Goal: Information Seeking & Learning: Learn about a topic

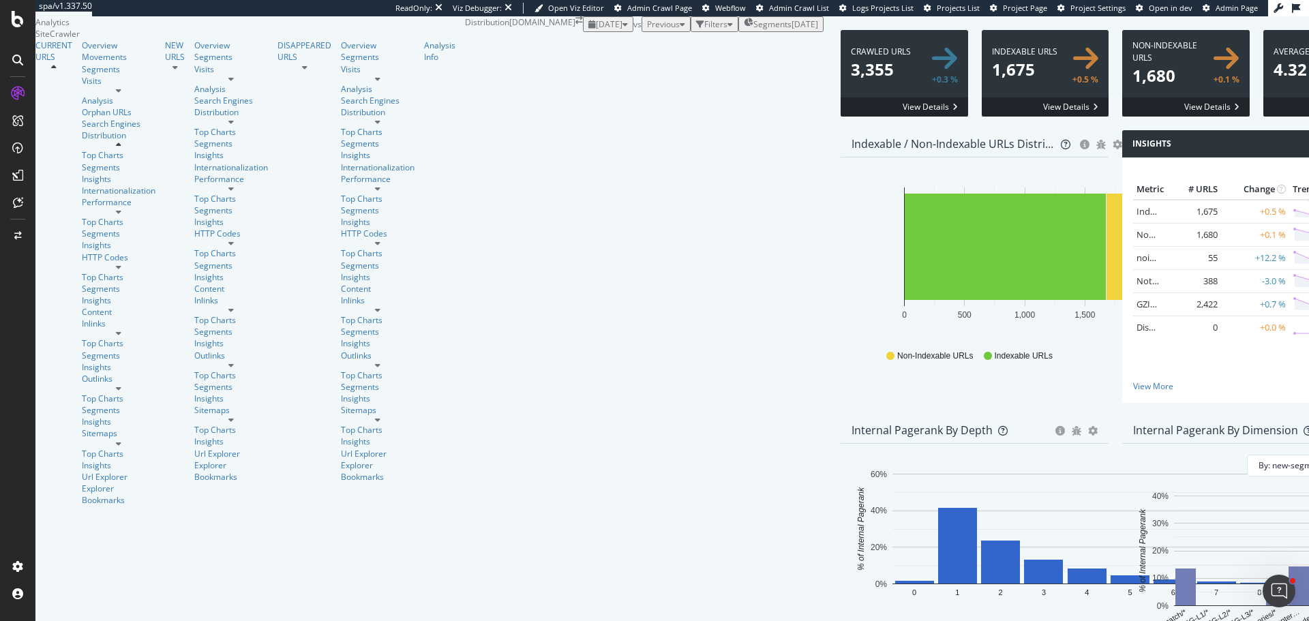
scroll to position [41, 0]
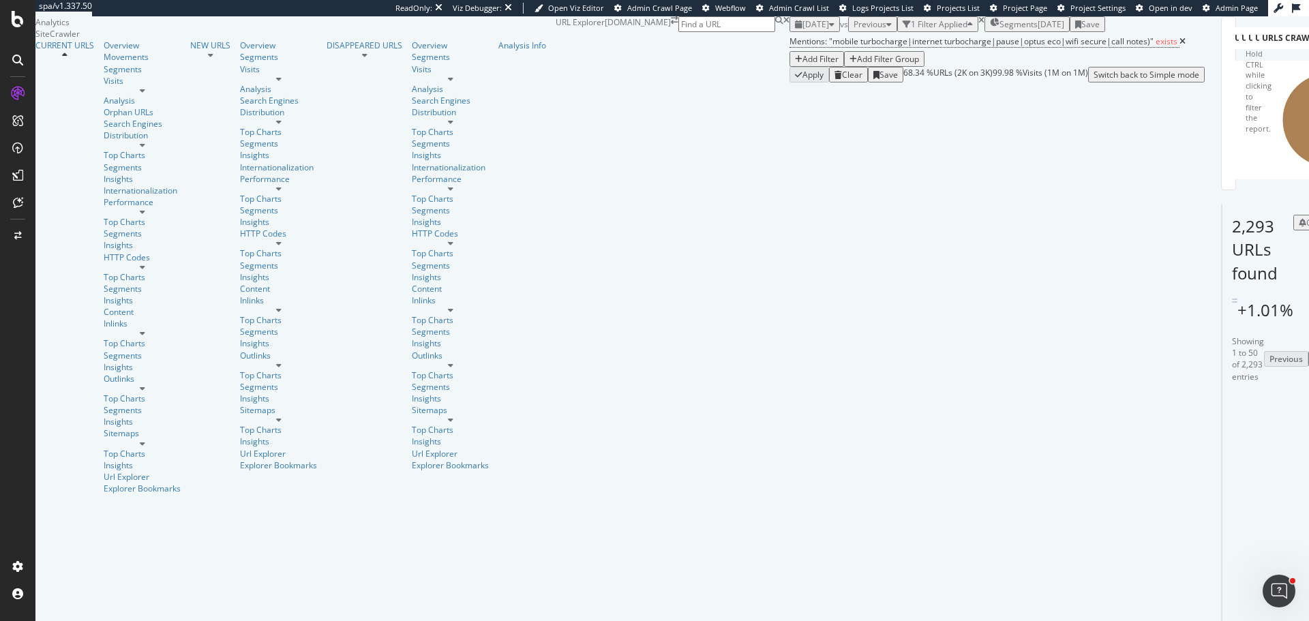
scroll to position [204, 0]
click at [1308, 107] on text "27.6%" at bounding box center [1322, 102] width 23 height 10
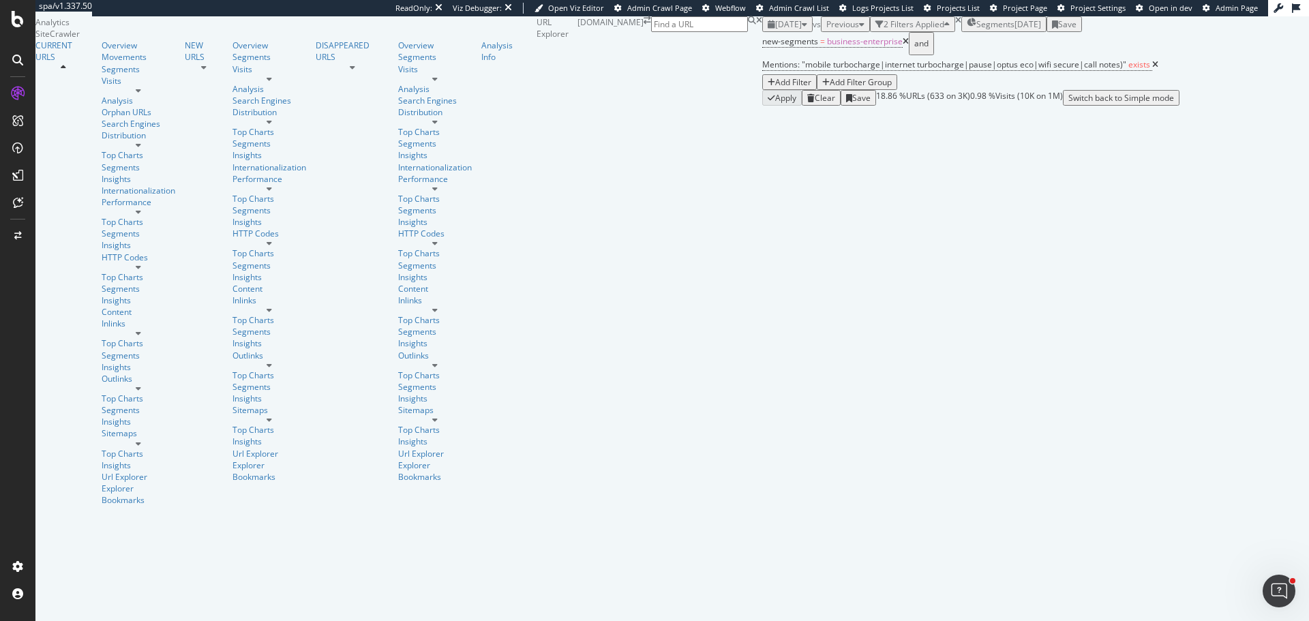
scroll to position [68, 0]
